Goal: Transaction & Acquisition: Obtain resource

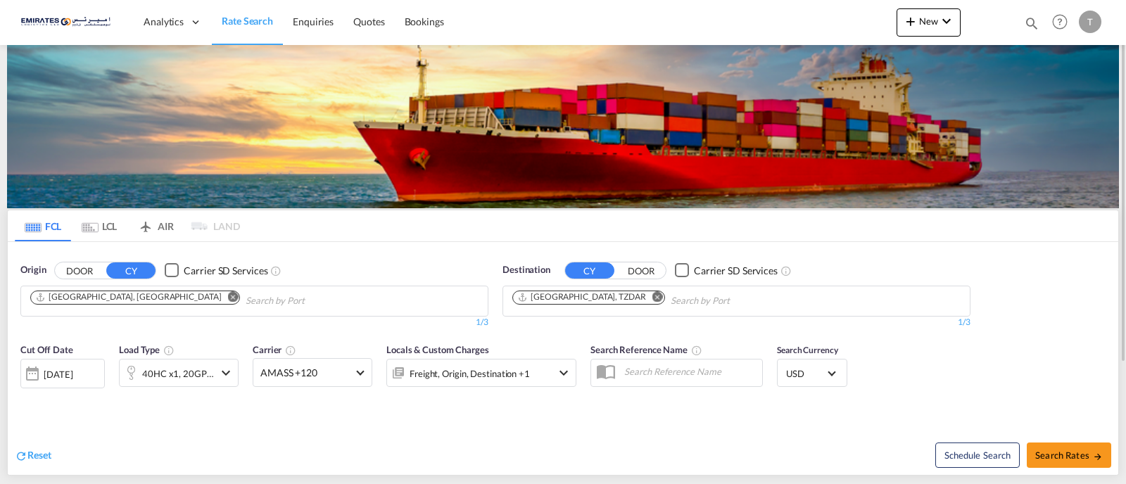
click at [653, 297] on md-icon "Remove" at bounding box center [658, 296] width 11 height 11
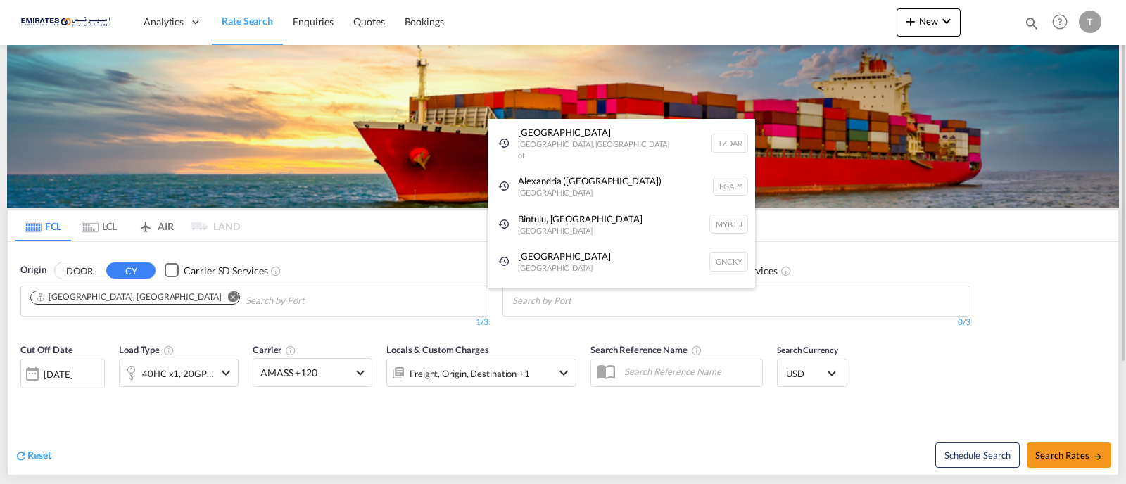
paste input "Kinshasha"
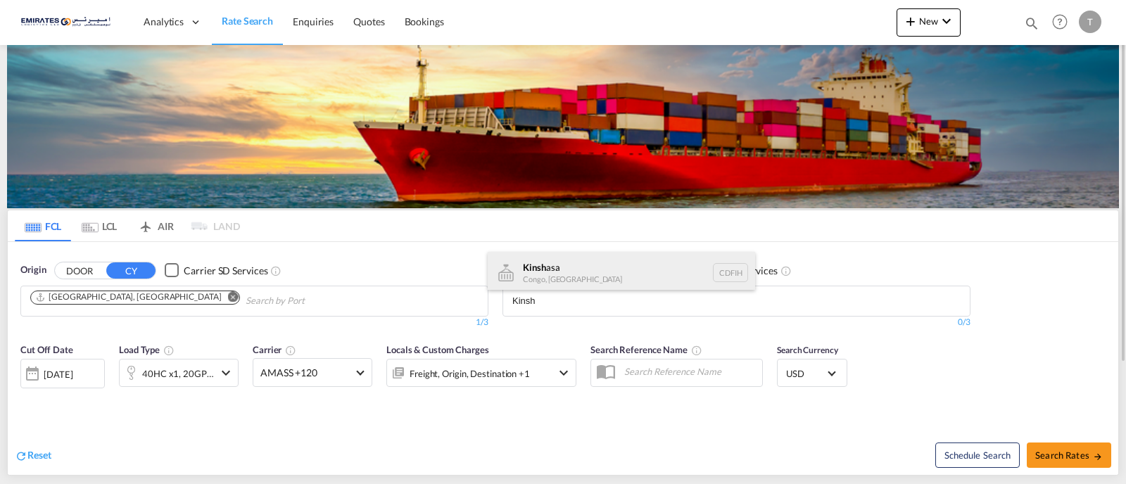
type input "Kinsh"
click at [581, 276] on div "Kinsh asa Congo, The Democratic Republic of the CDFIH" at bounding box center [621, 273] width 267 height 42
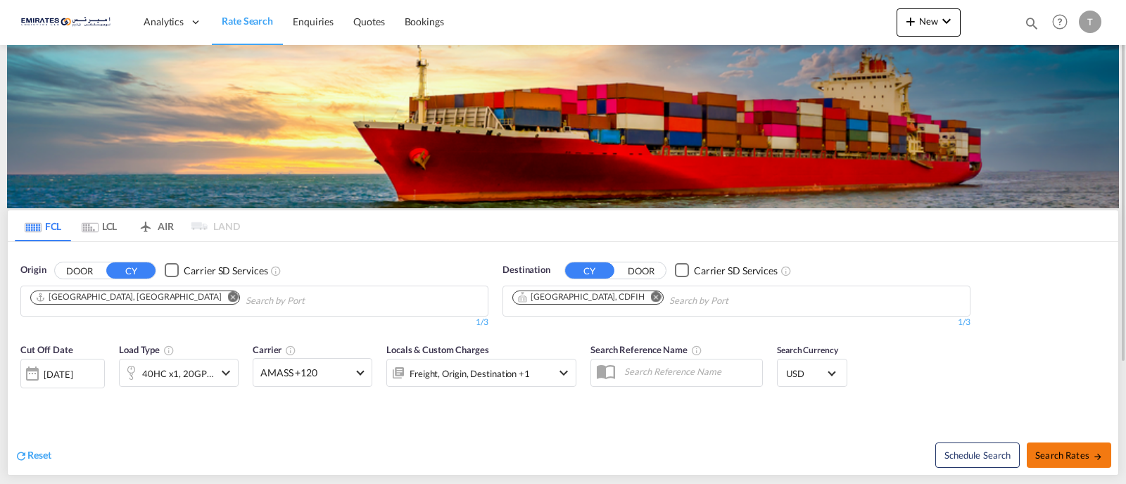
click at [1067, 451] on span "Search Rates" at bounding box center [1069, 455] width 68 height 11
type input "AEJEA to CDFIH / [DATE]"
